Goal: Register for event/course

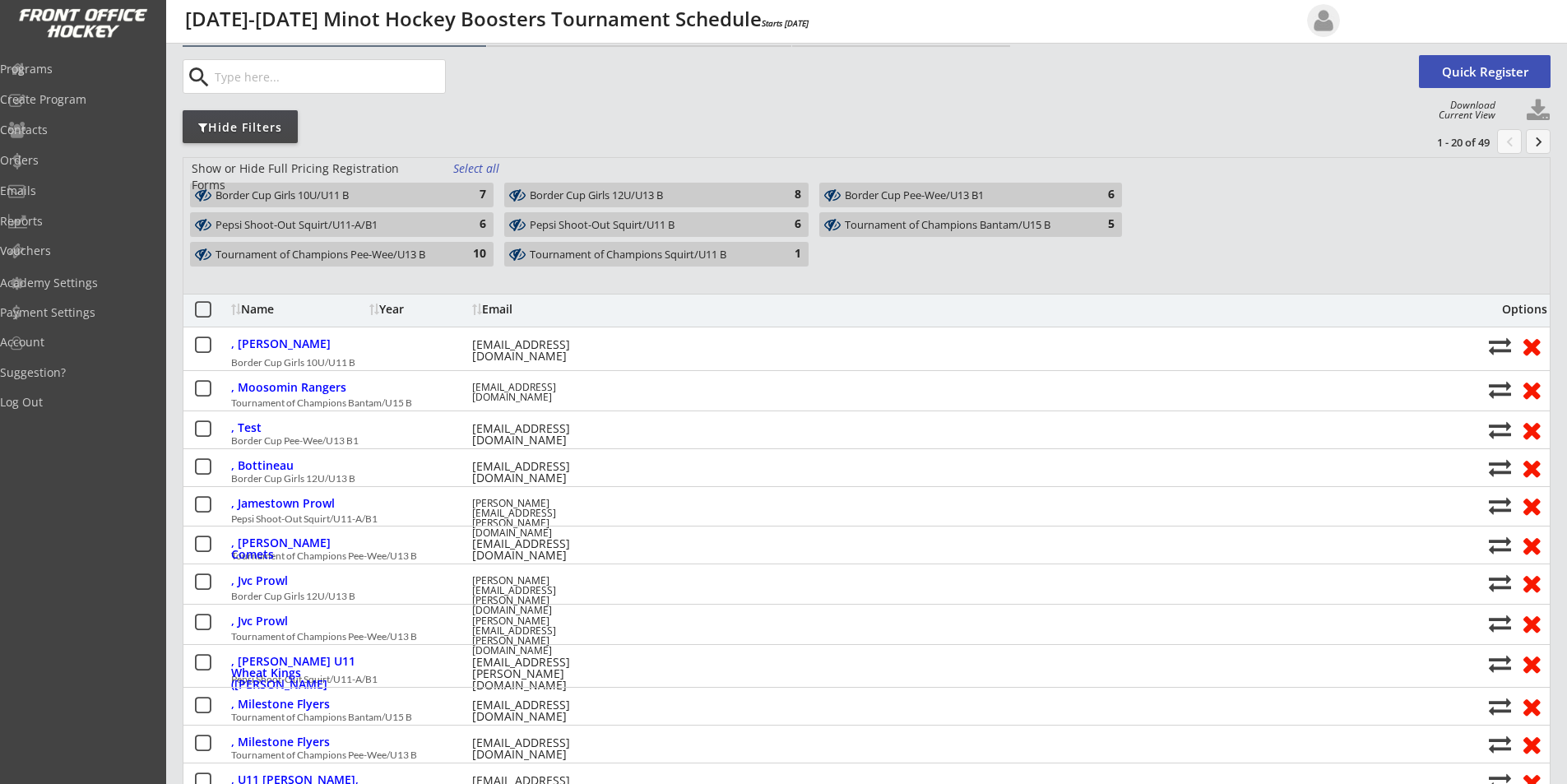
scroll to position [82, 0]
click at [885, 227] on div "Tournament of Champions Bantam/U15 B" at bounding box center [961, 225] width 233 height 13
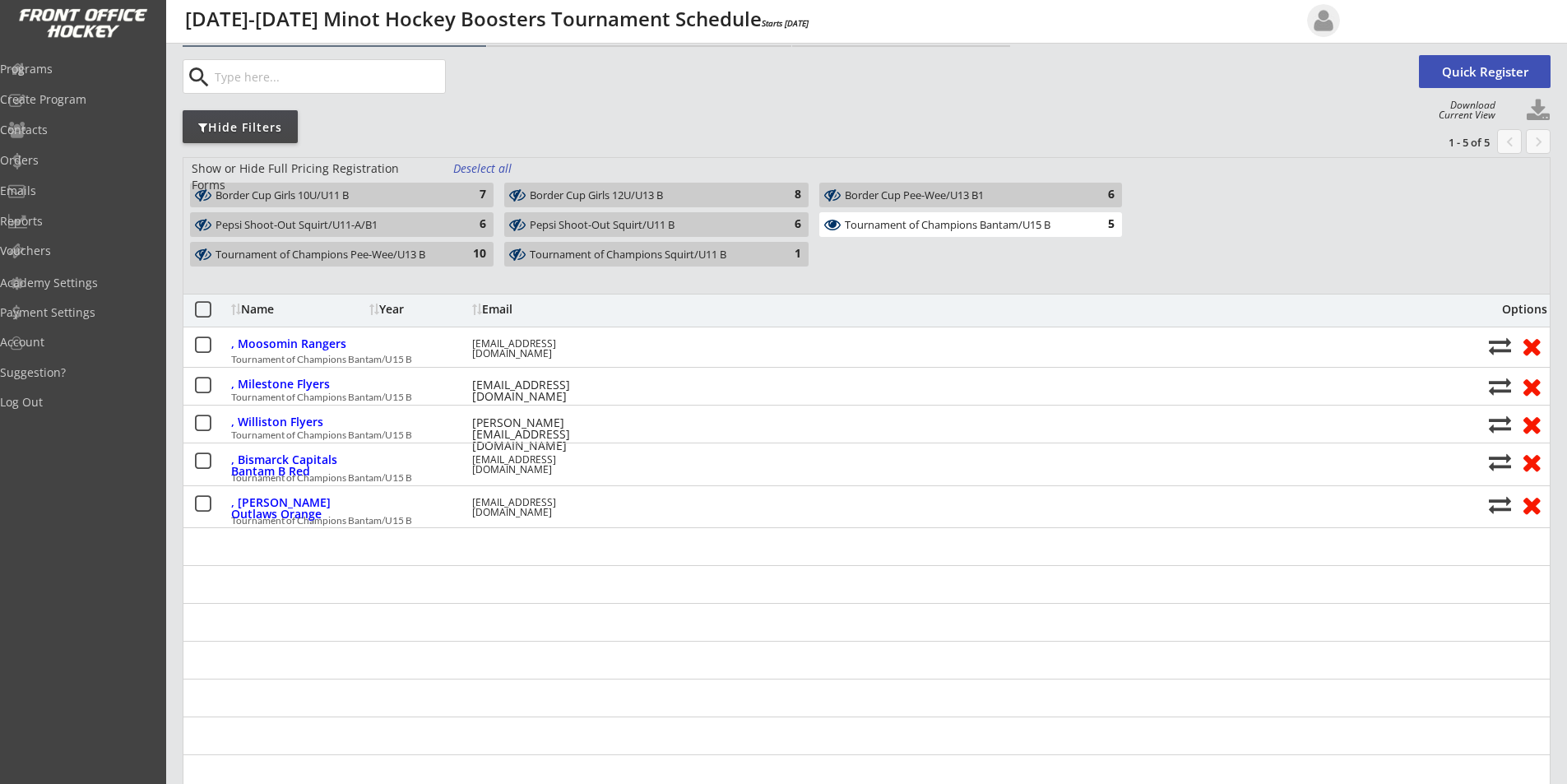
click at [871, 230] on div "Tournament of Champions Bantam/U15 B" at bounding box center [961, 225] width 233 height 13
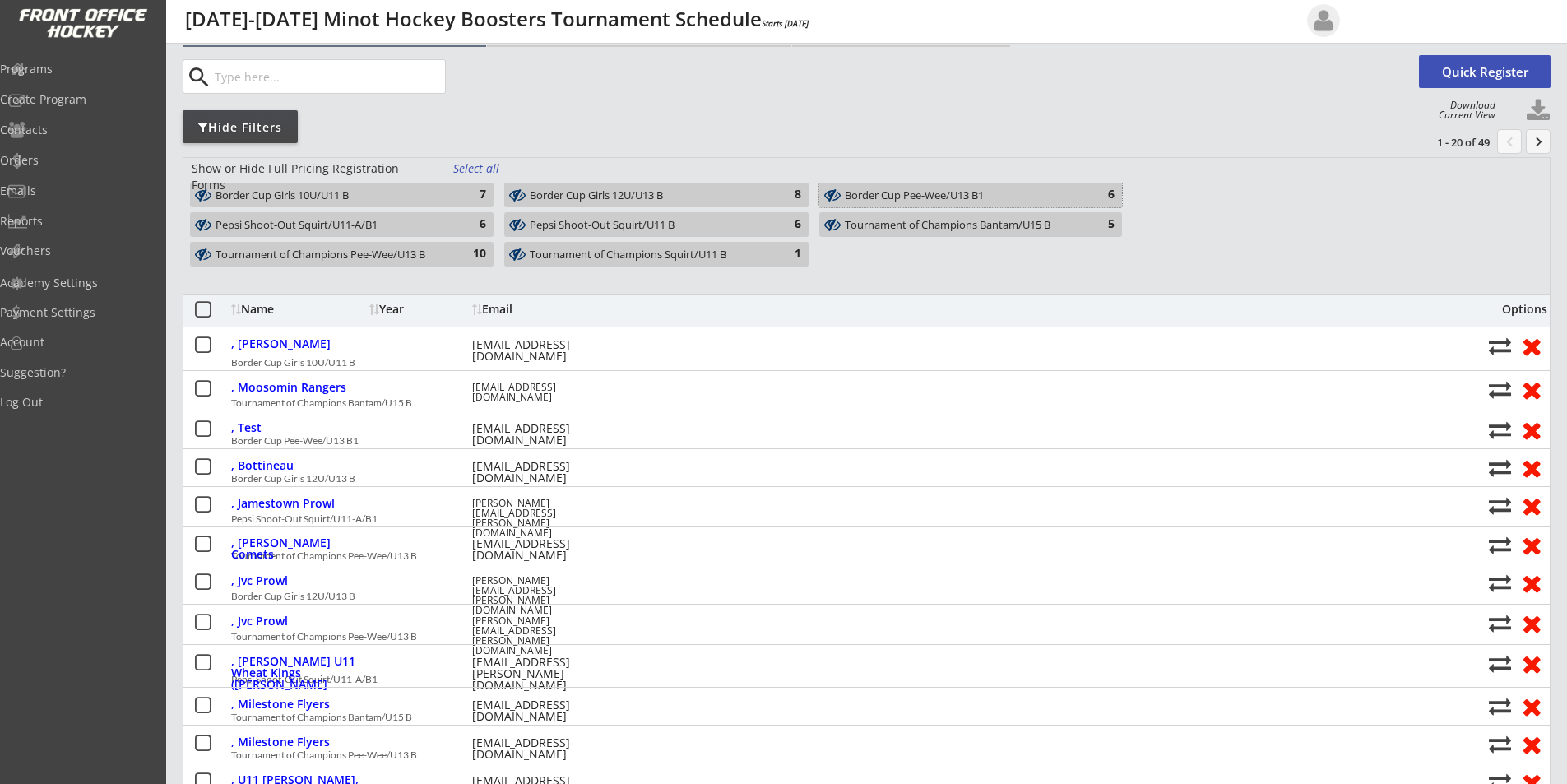
click at [900, 197] on div "Border Cup Pee-Wee/U13 B1" at bounding box center [961, 195] width 233 height 13
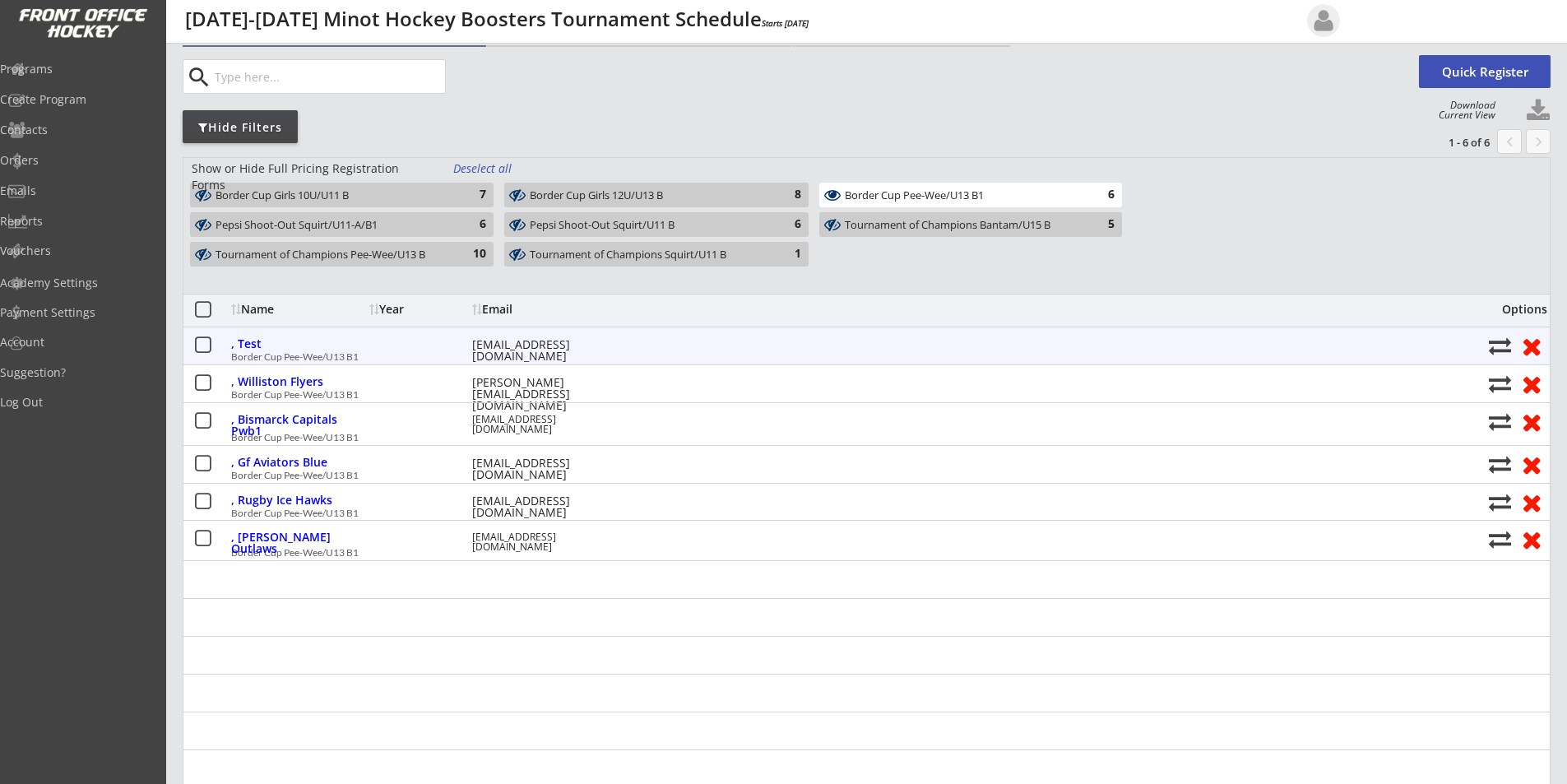
click at [1535, 342] on button at bounding box center [1532, 345] width 31 height 25
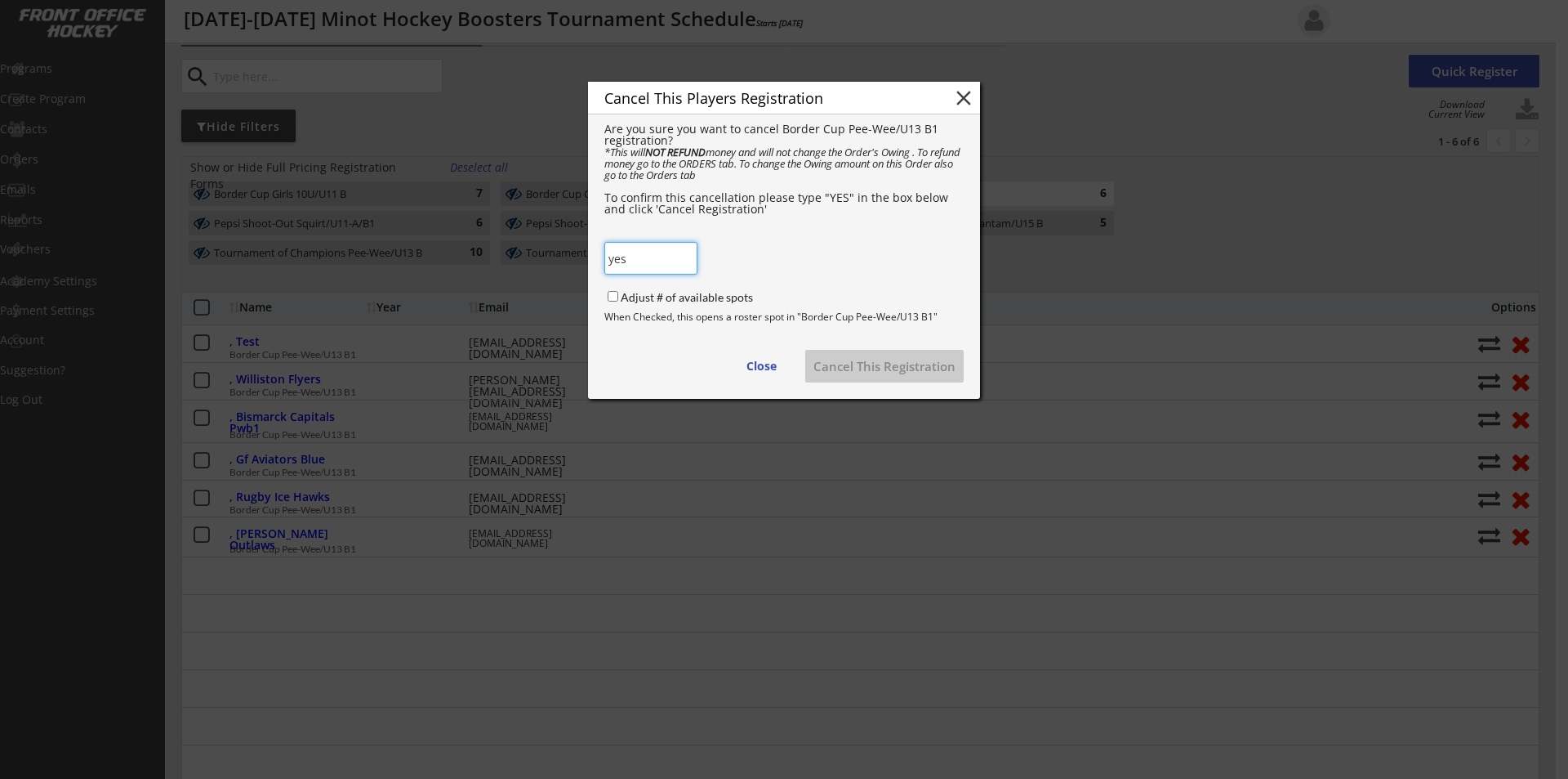
type input "yes"
click at [613, 296] on input "Adjust # of available spots" at bounding box center [613, 297] width 11 height 11
checkbox input "true"
drag, startPoint x: 577, startPoint y: 254, endPoint x: 532, endPoint y: 247, distance: 45.5
click at [542, 247] on body "Link for Registration: [URL][DOMAIN_NAME] Edit Program Roster Waitlist (1) Orde…" at bounding box center [784, 308] width 1568 height 779
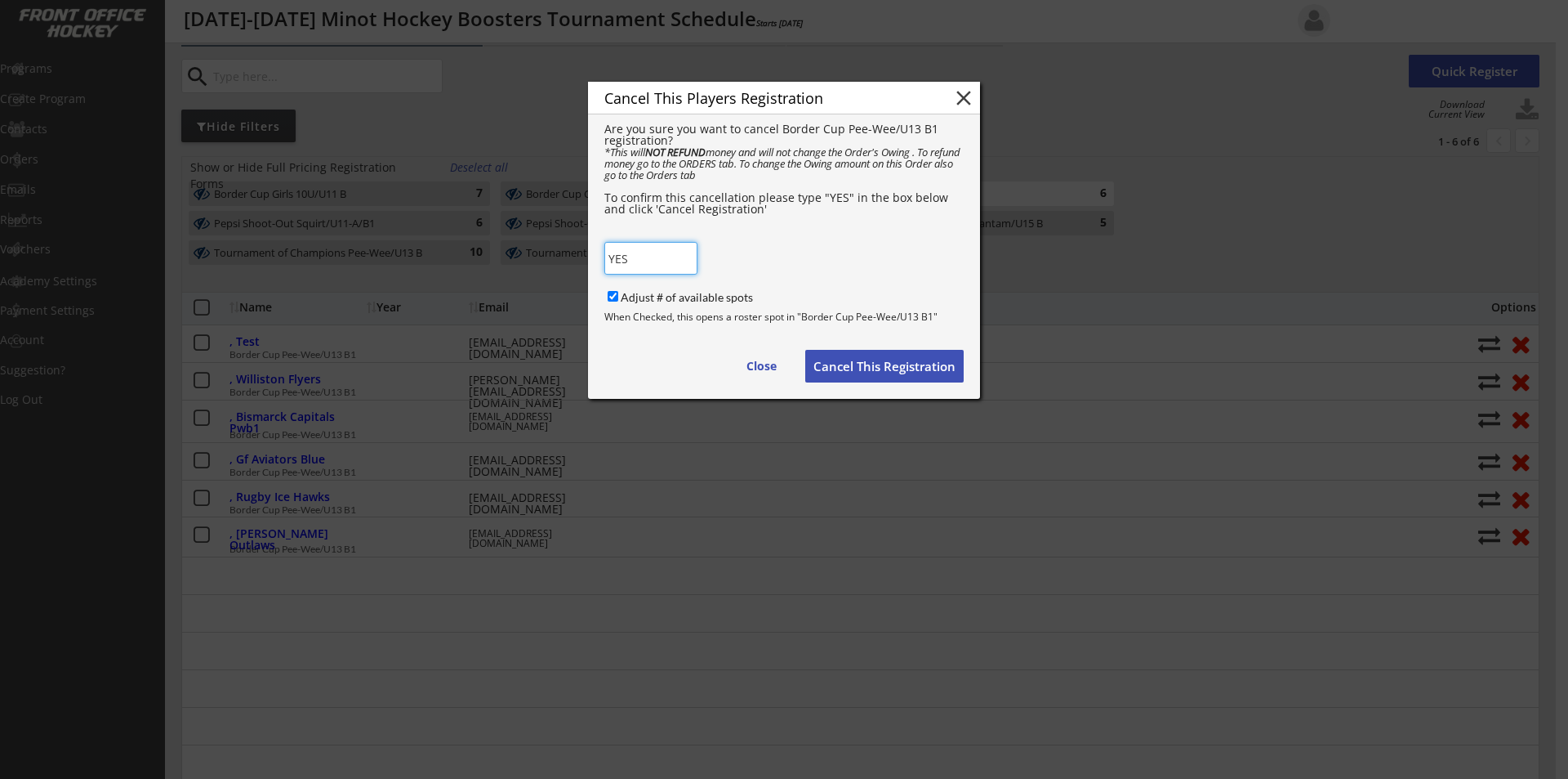
type input "YES"
click at [897, 363] on button "Cancel This Registration" at bounding box center [884, 365] width 158 height 33
checkbox input "false"
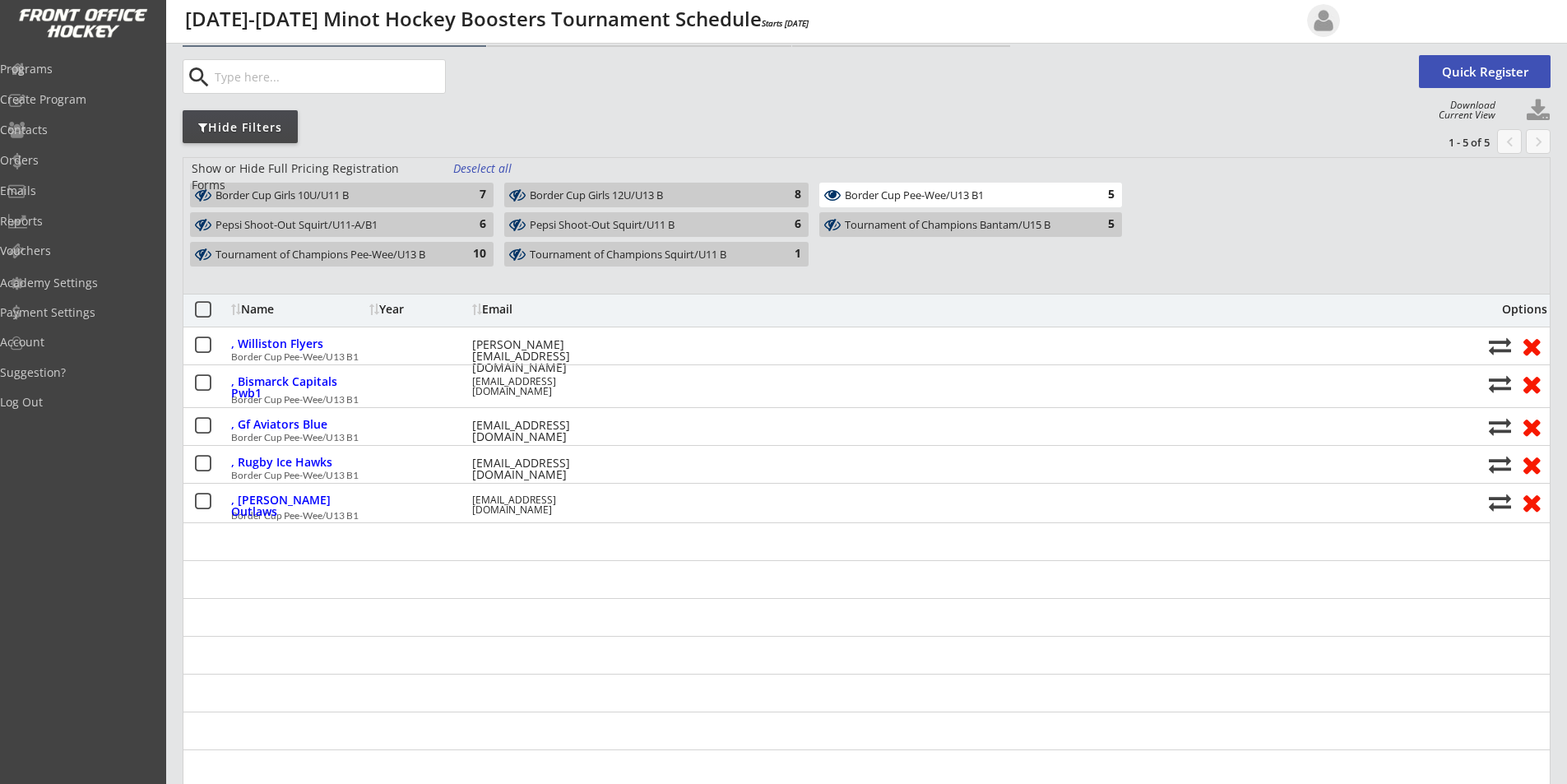
click at [343, 256] on div "Tournament of Champions Pee-Wee/U13 B" at bounding box center [333, 254] width 234 height 13
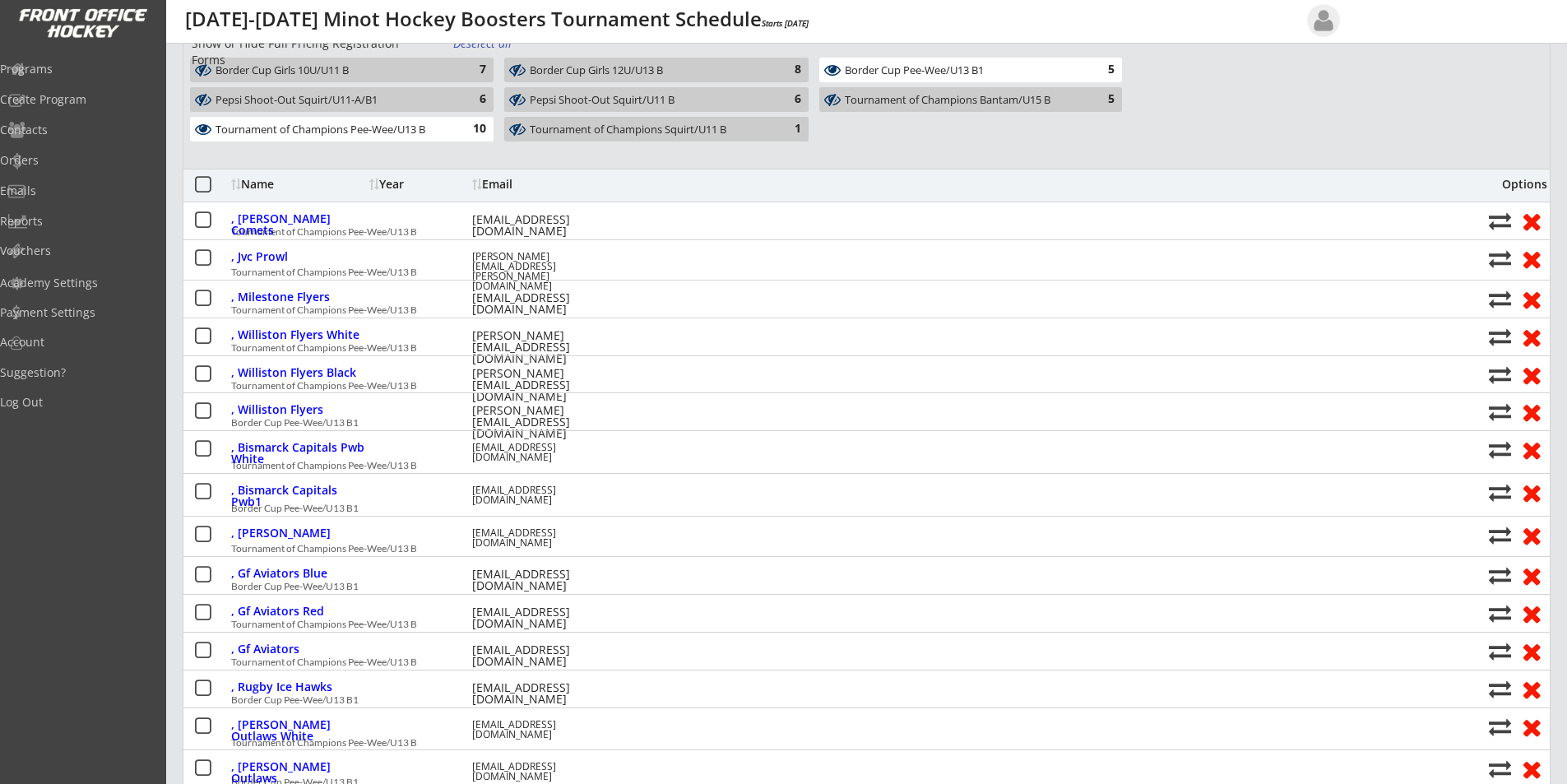
scroll to position [0, 0]
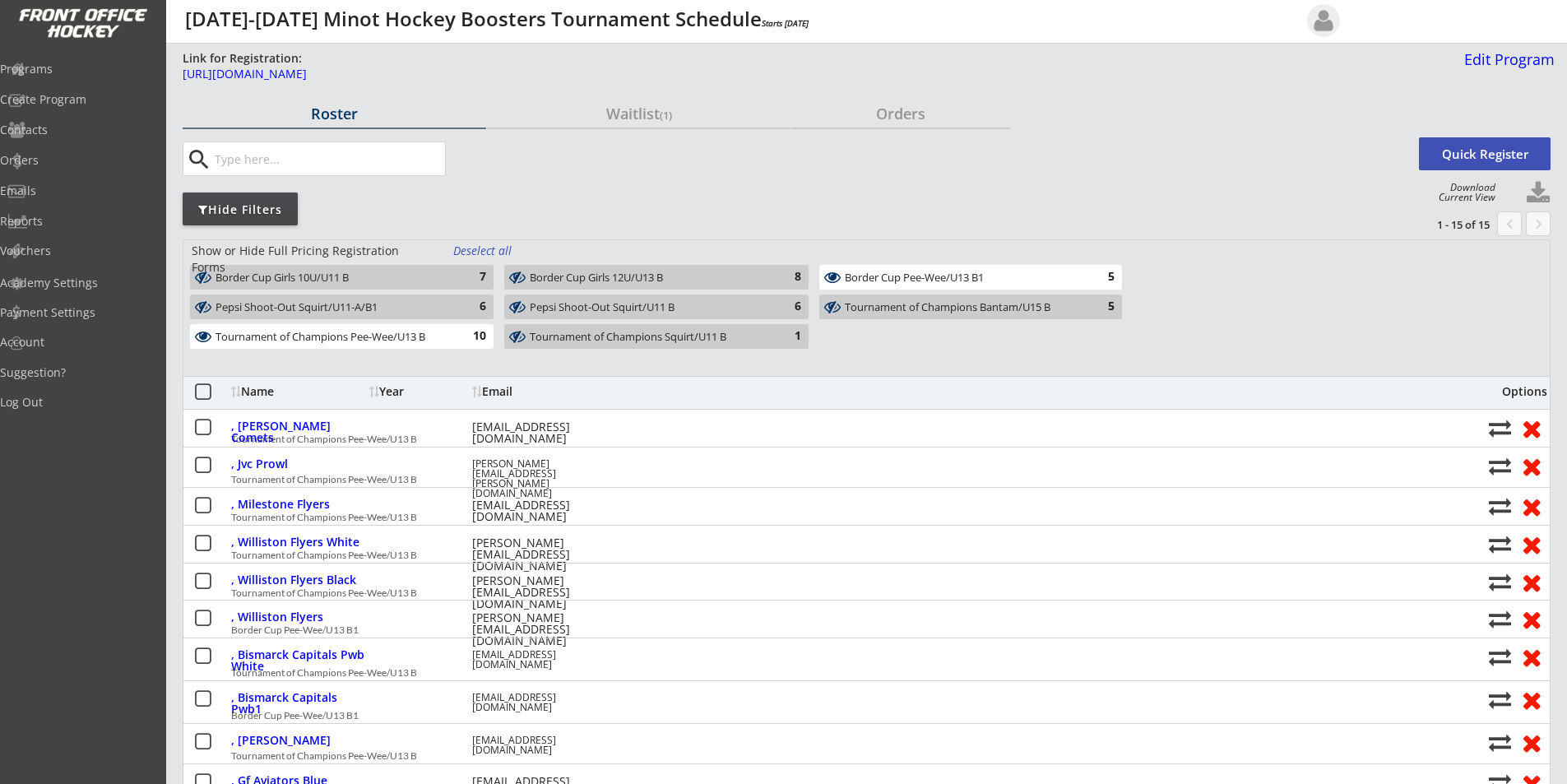
click at [911, 272] on div "Border Cup Pee-Wee/U13 B1" at bounding box center [961, 278] width 233 height 13
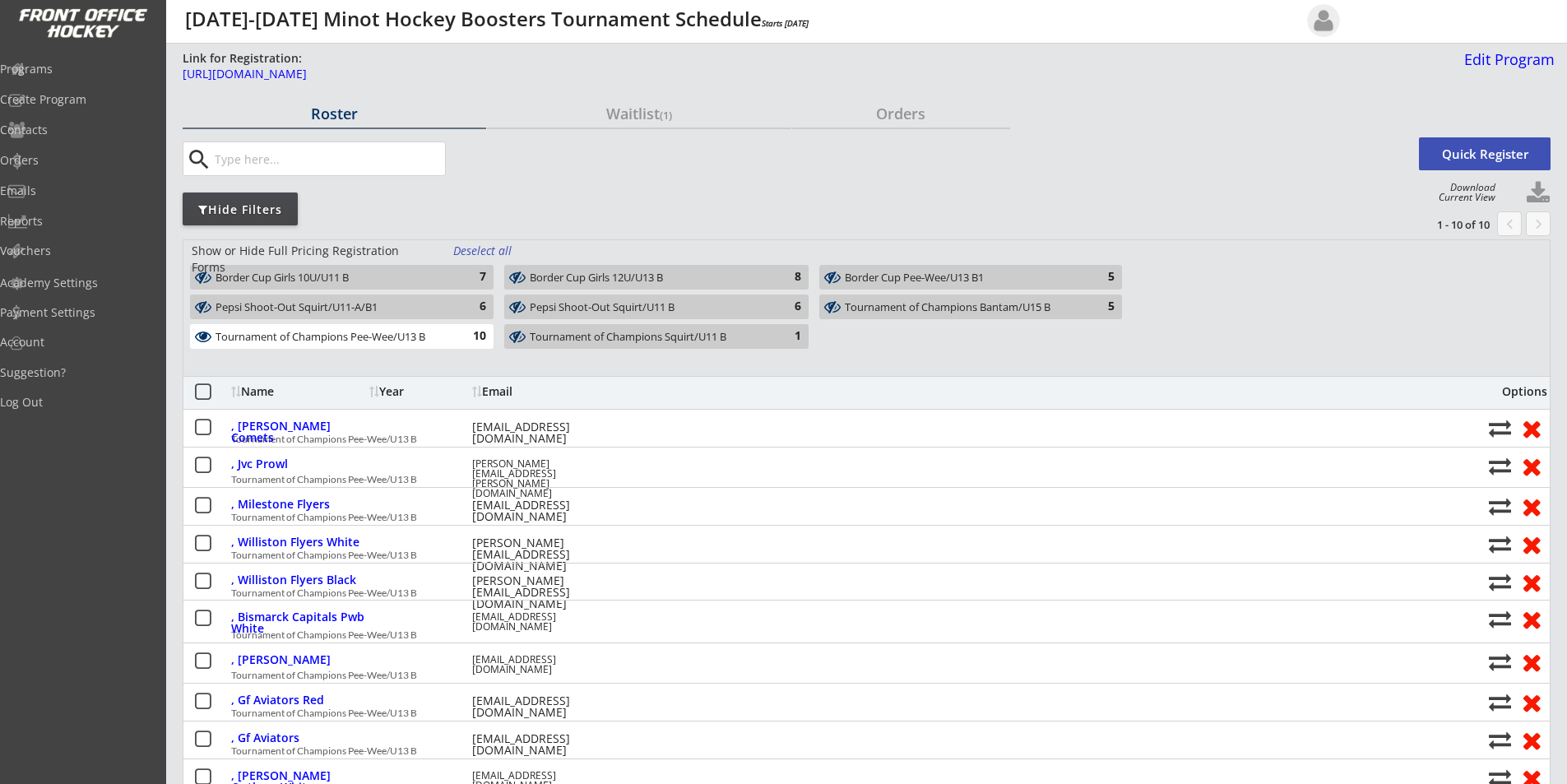
click at [420, 338] on div "Tournament of Champions Pee-Wee/U13 B" at bounding box center [333, 337] width 234 height 13
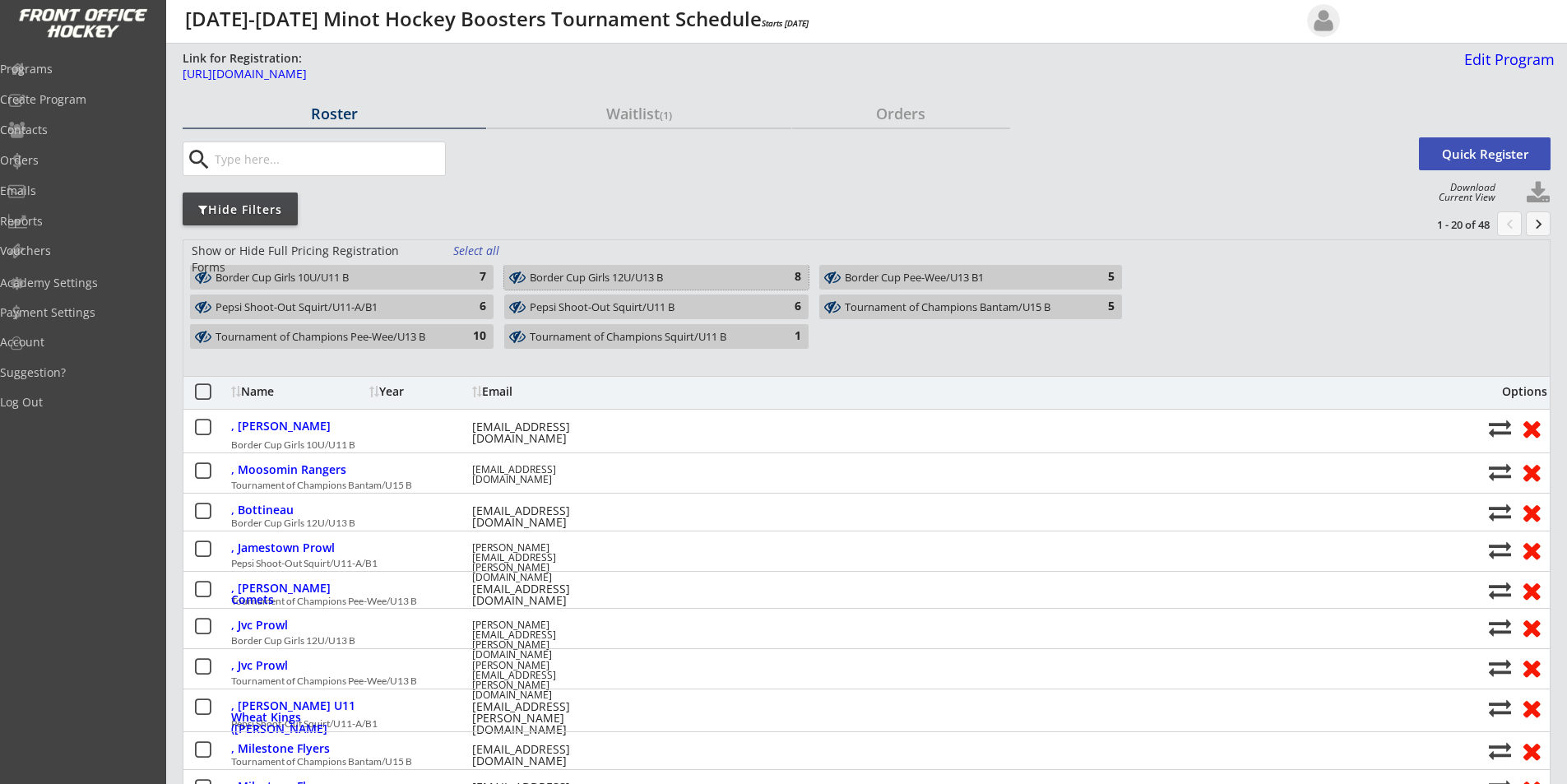
click at [673, 280] on div "Border Cup Girls 12U/U13 B" at bounding box center [647, 278] width 234 height 13
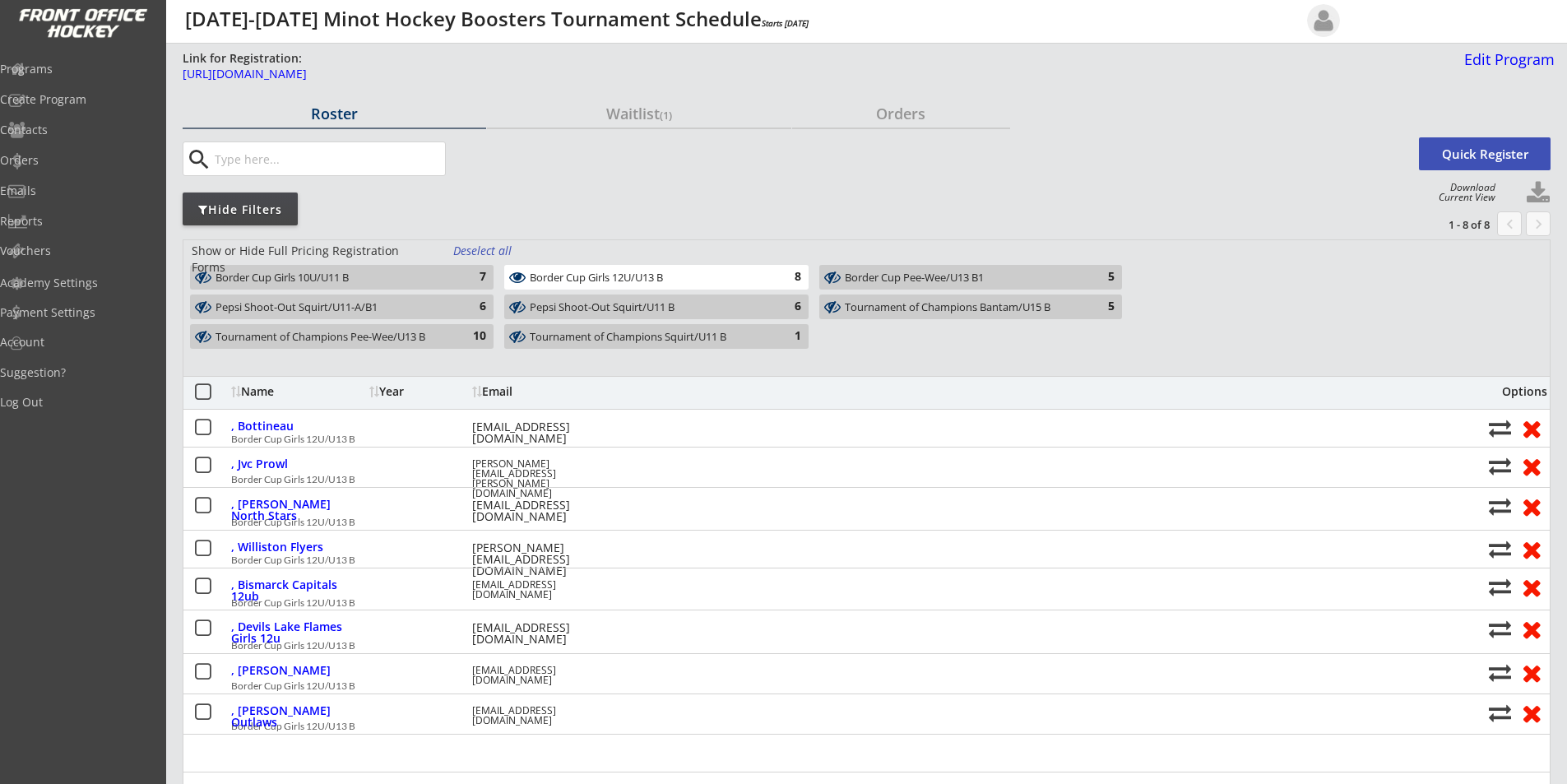
click at [655, 272] on div "Border Cup Girls 12U/U13 B" at bounding box center [647, 278] width 234 height 13
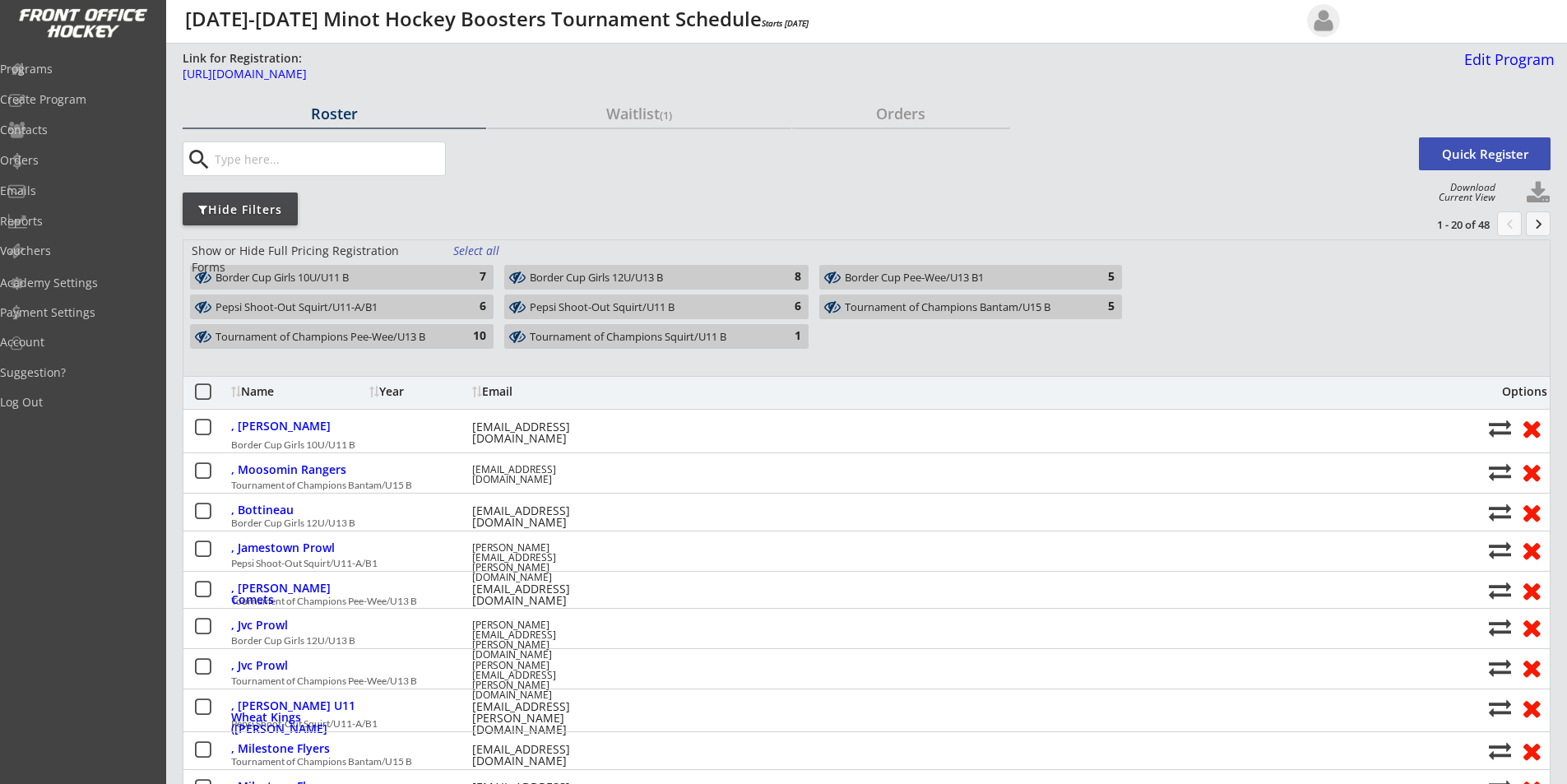
click at [677, 333] on div "Tournament of Champions Squirt/U11 B" at bounding box center [647, 337] width 234 height 13
